Goal: Task Accomplishment & Management: Use online tool/utility

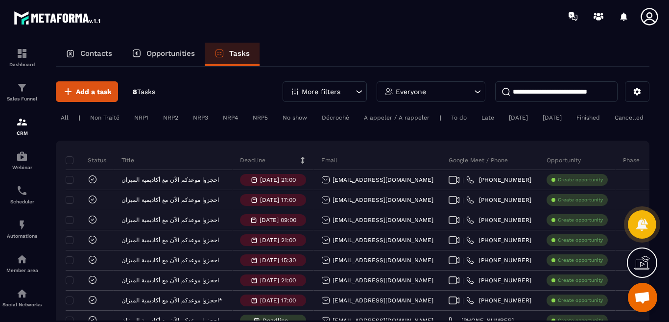
click at [241, 54] on p "Tasks" at bounding box center [239, 53] width 21 height 9
click at [147, 92] on span "Tasks" at bounding box center [146, 92] width 18 height 8
click at [95, 93] on span "Add a task" at bounding box center [94, 92] width 36 height 10
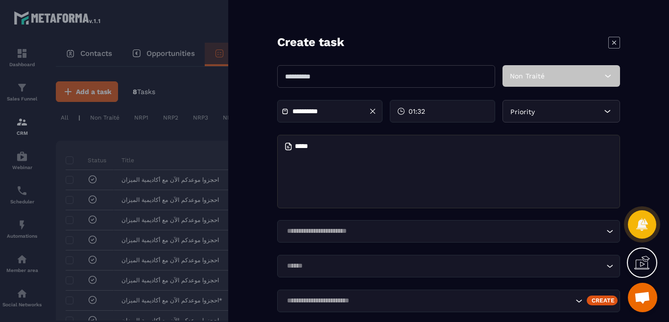
click at [155, 26] on div at bounding box center [334, 161] width 669 height 322
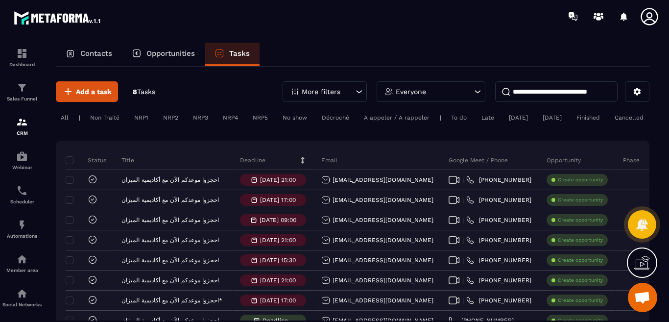
click at [93, 52] on p "Contacts" at bounding box center [96, 53] width 32 height 9
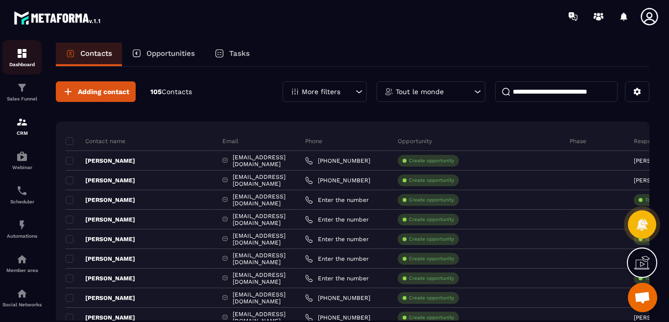
click at [24, 52] on img at bounding box center [22, 53] width 12 height 12
